Goal: Complete application form

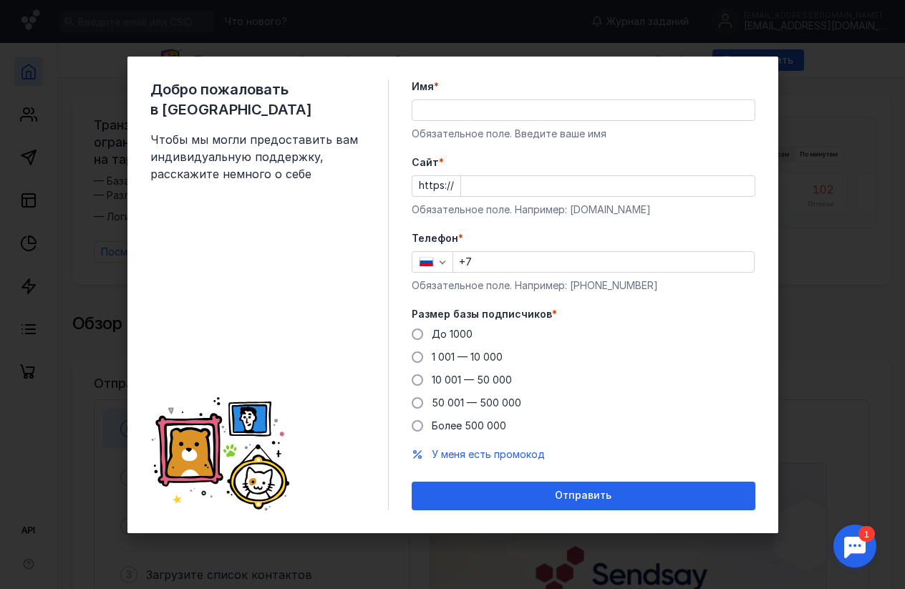
click at [445, 109] on input "Имя *" at bounding box center [584, 110] width 342 height 20
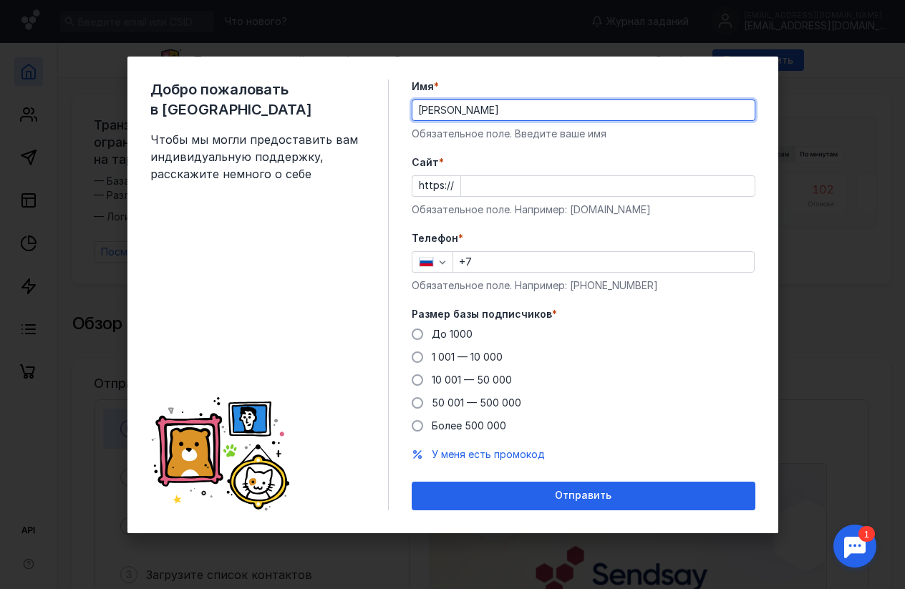
type input "[PERSON_NAME]"
click at [461, 183] on input "Cайт *" at bounding box center [608, 186] width 294 height 20
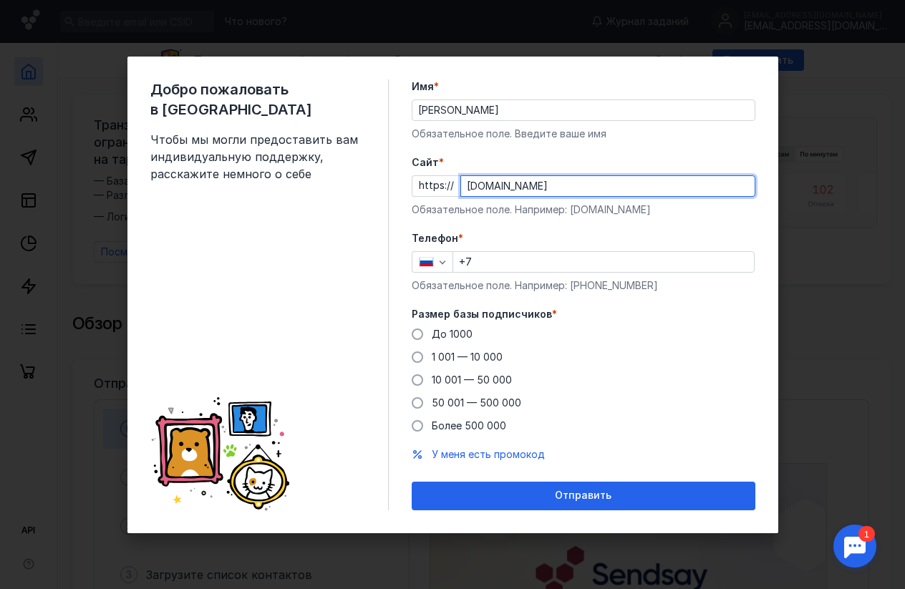
type input "silij.ru"
click at [476, 261] on input "+7" at bounding box center [603, 262] width 301 height 20
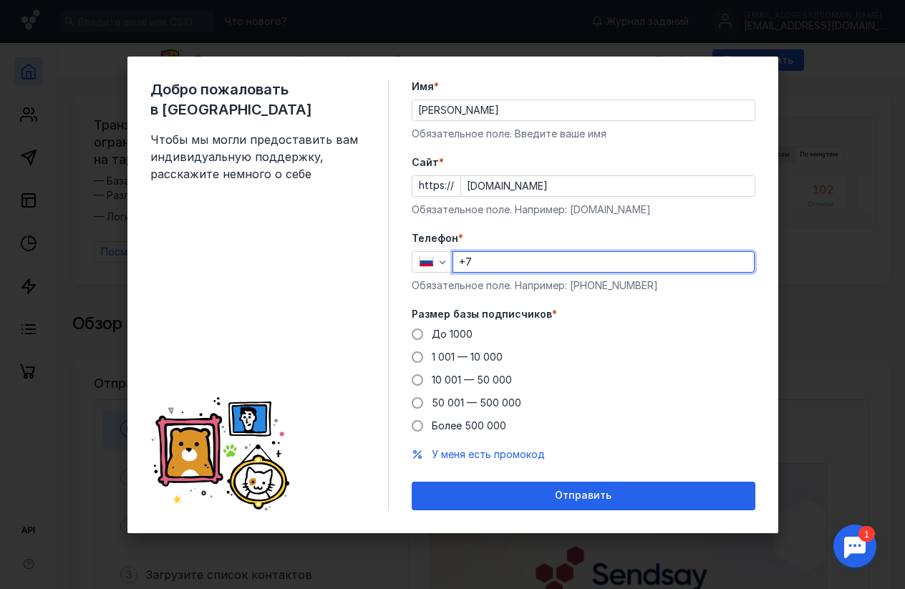
type input "[PHONE_NUMBER]"
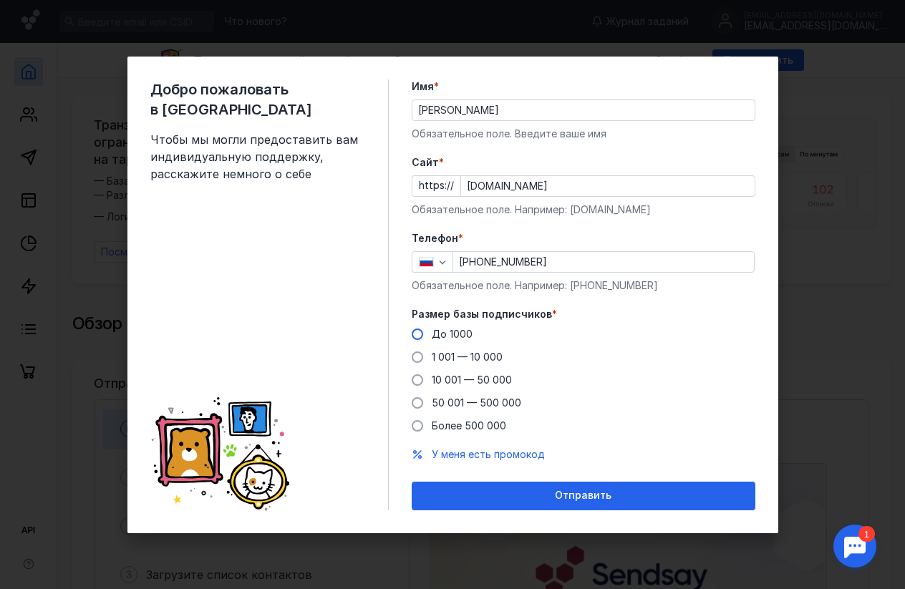
click at [469, 335] on span "До 1000" at bounding box center [452, 334] width 41 height 12
click at [0, 0] on input "До 1000" at bounding box center [0, 0] width 0 height 0
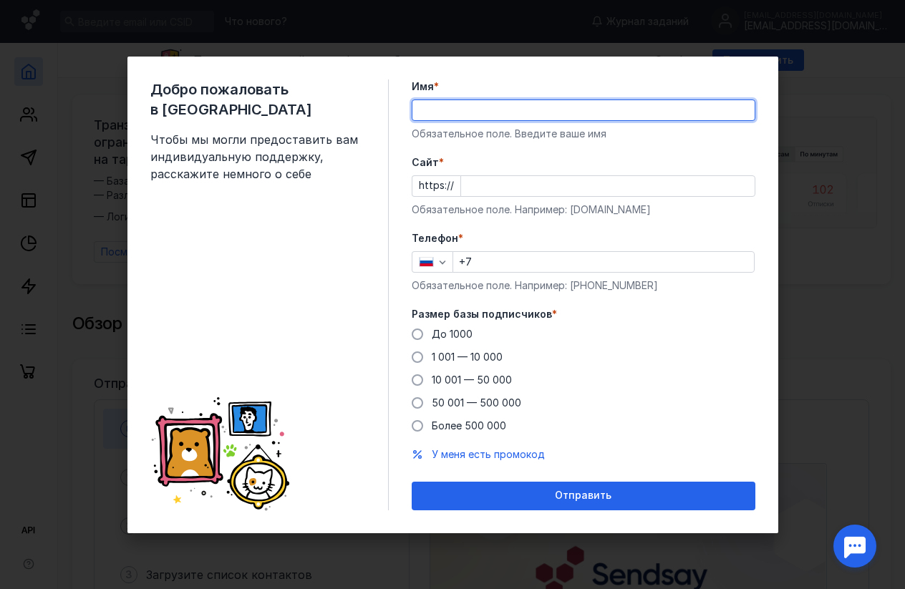
click at [427, 113] on input "Имя *" at bounding box center [584, 110] width 342 height 20
type input "[PERSON_NAME]"
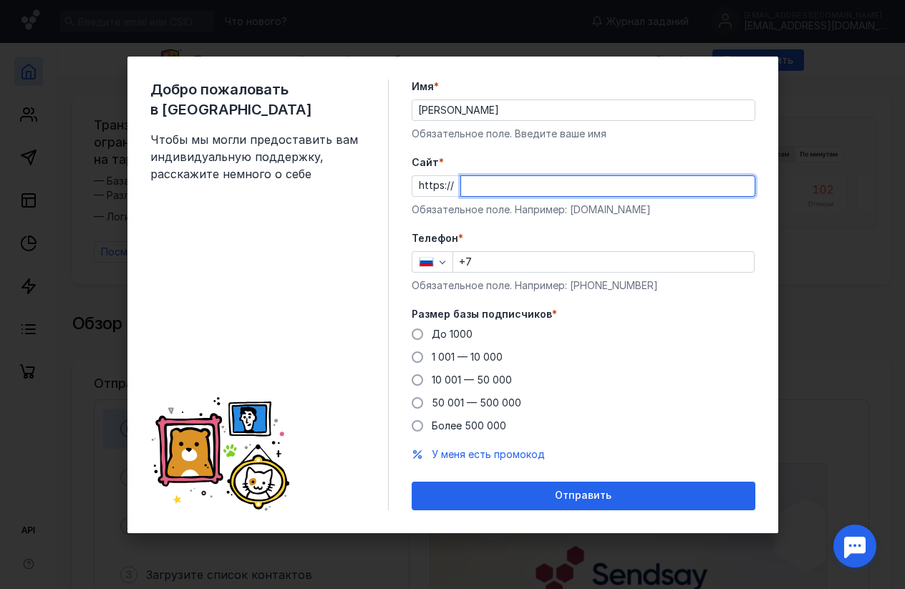
click at [478, 186] on input "Cайт *" at bounding box center [608, 186] width 294 height 20
type input "[DOMAIN_NAME]"
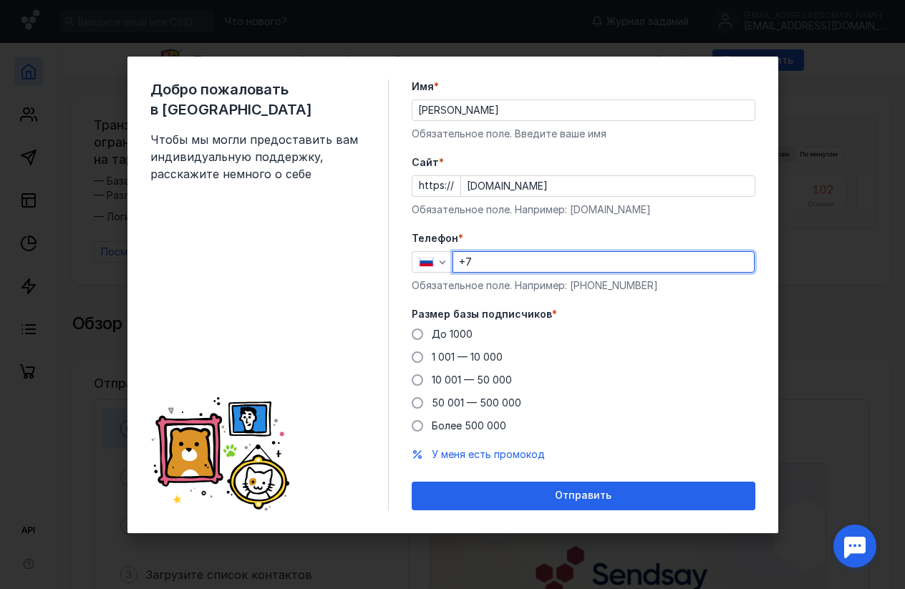
click at [481, 260] on input "+7" at bounding box center [603, 262] width 301 height 20
type input "[PHONE_NUMBER]"
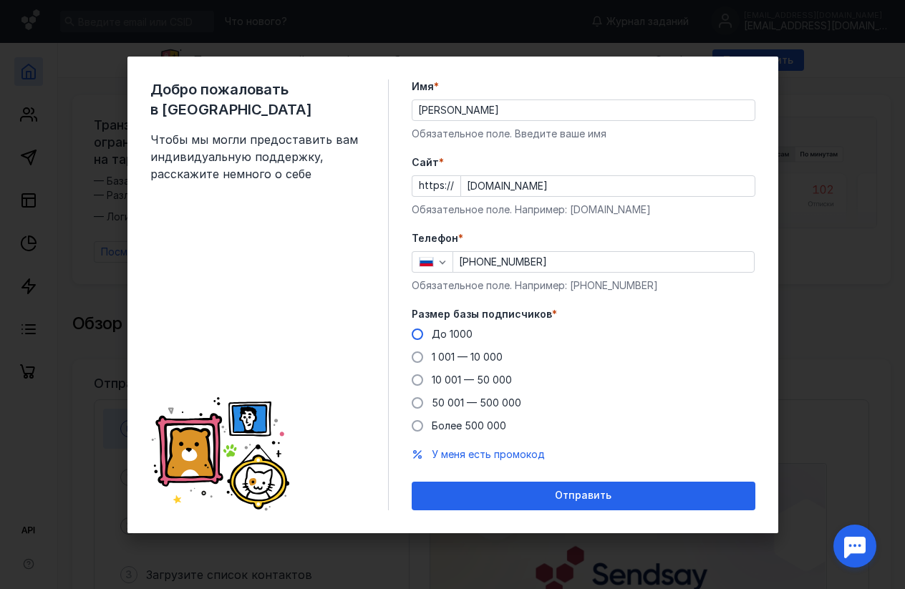
click at [420, 330] on span at bounding box center [417, 334] width 11 height 11
click at [0, 0] on input "До 1000" at bounding box center [0, 0] width 0 height 0
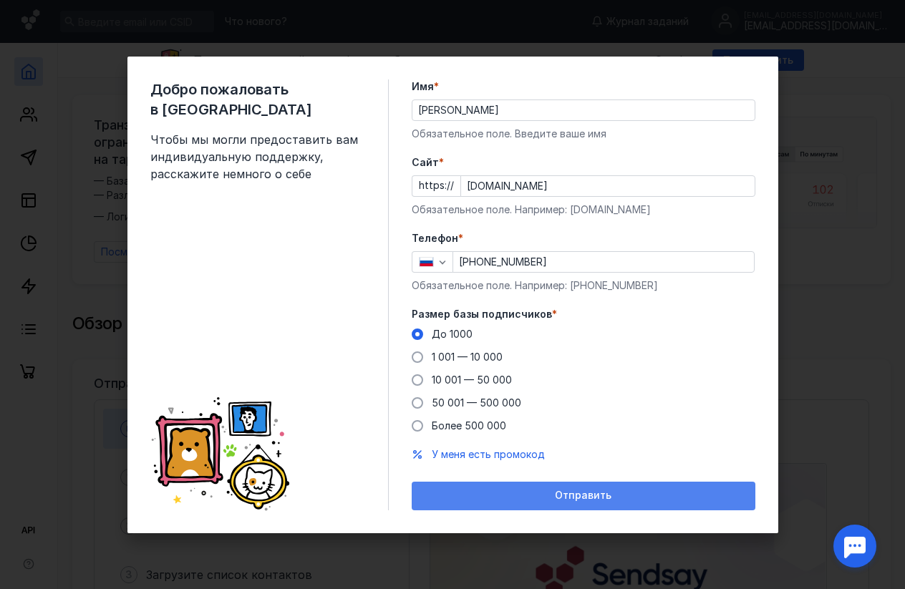
click at [588, 500] on span "Отправить" at bounding box center [583, 496] width 57 height 12
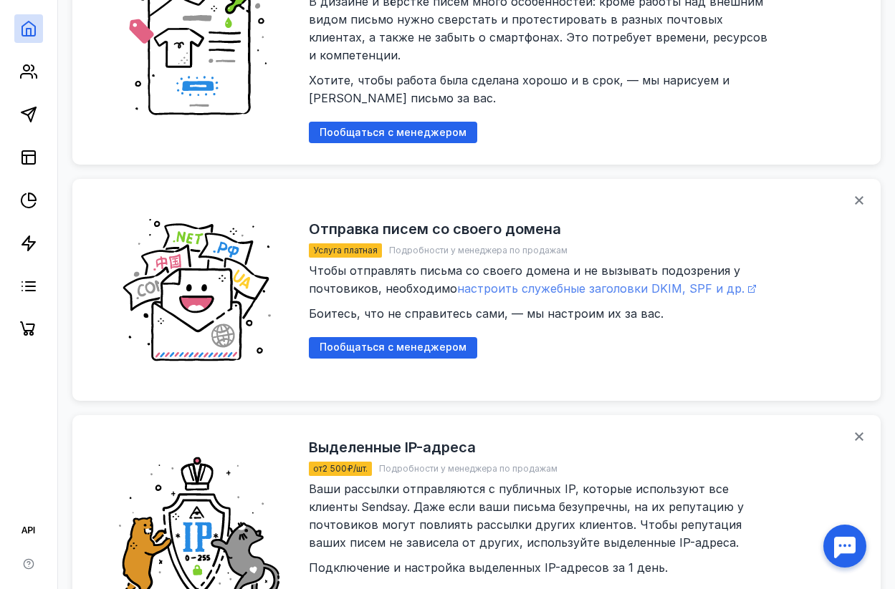
scroll to position [1658, 0]
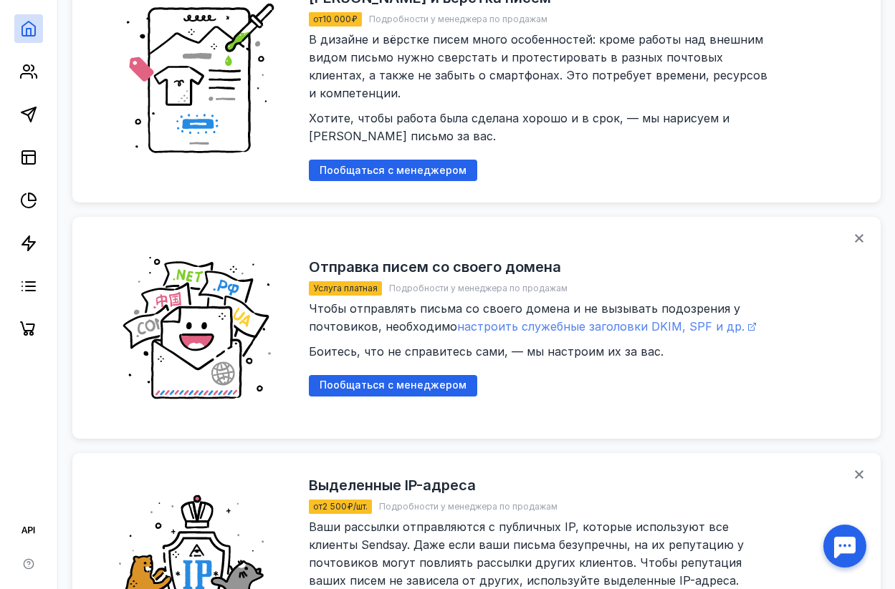
click at [643, 319] on span "настроить служебные заголовки DKIM, SPF и др." at bounding box center [600, 326] width 287 height 14
click at [519, 319] on span "настроить служебные заголовки DKIM, SPF и др." at bounding box center [600, 326] width 287 height 14
